Goal: Information Seeking & Learning: Learn about a topic

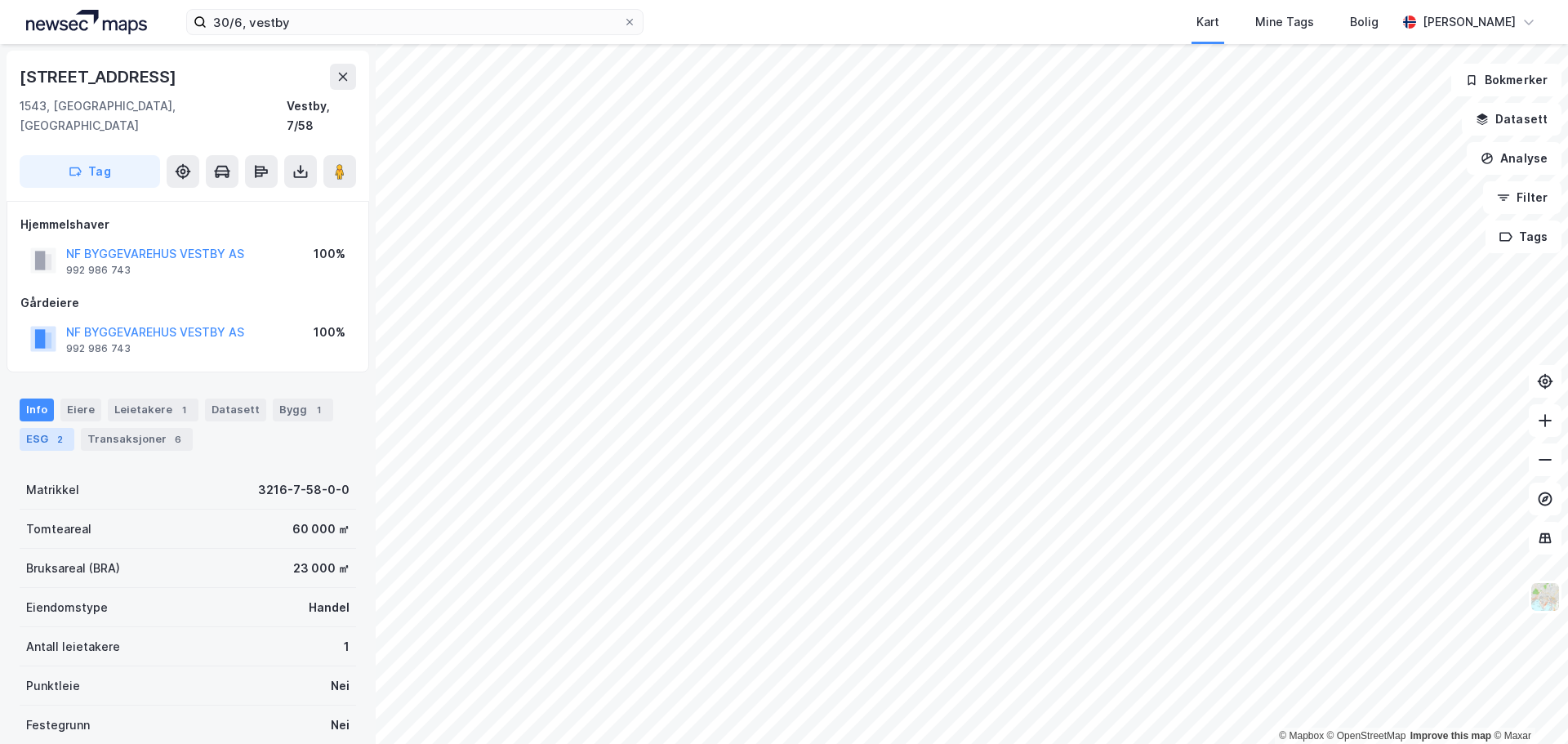
click at [59, 428] on div "ESG 2" at bounding box center [47, 439] width 55 height 23
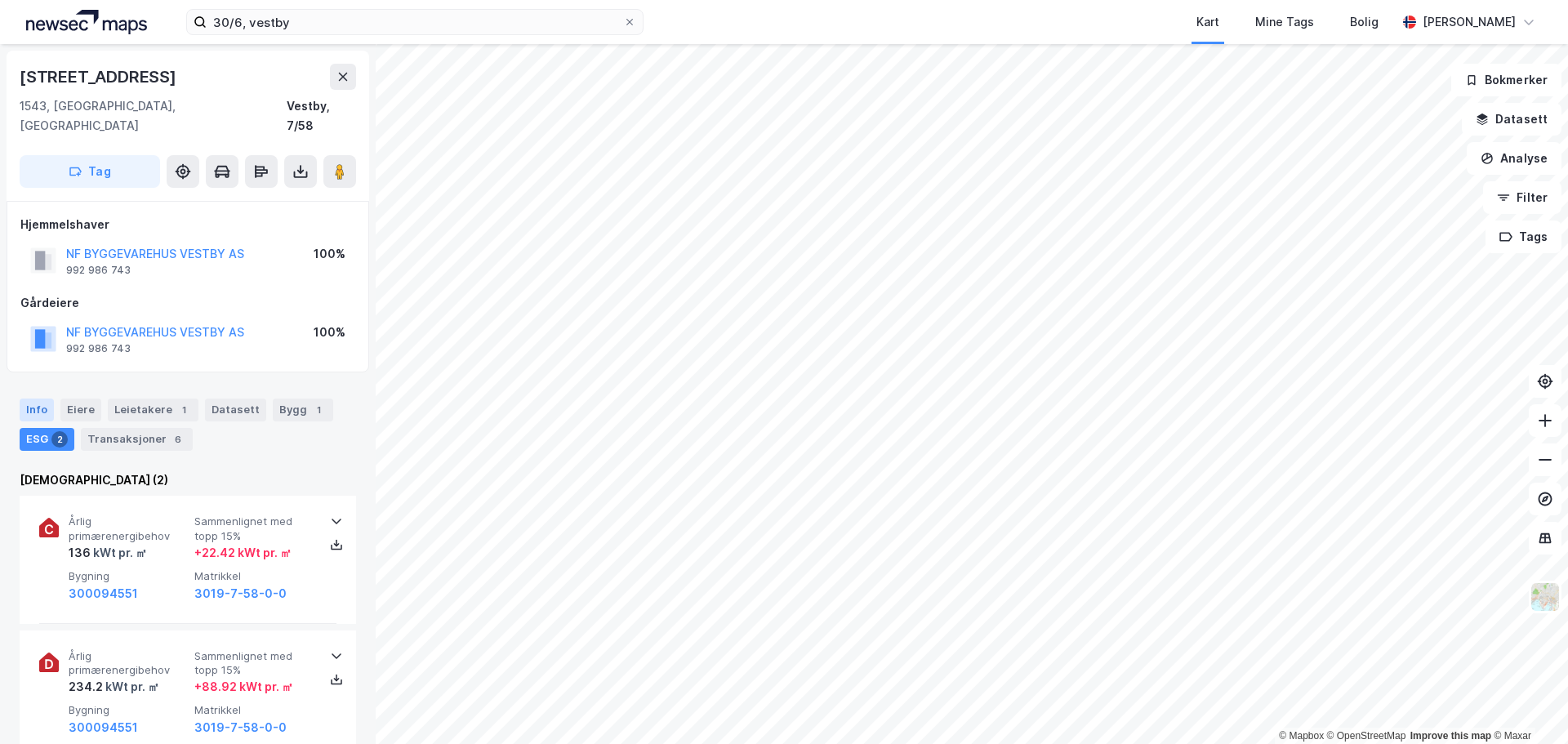
click at [37, 399] on div "Info" at bounding box center [36, 410] width 34 height 23
